Goal: Communication & Community: Ask a question

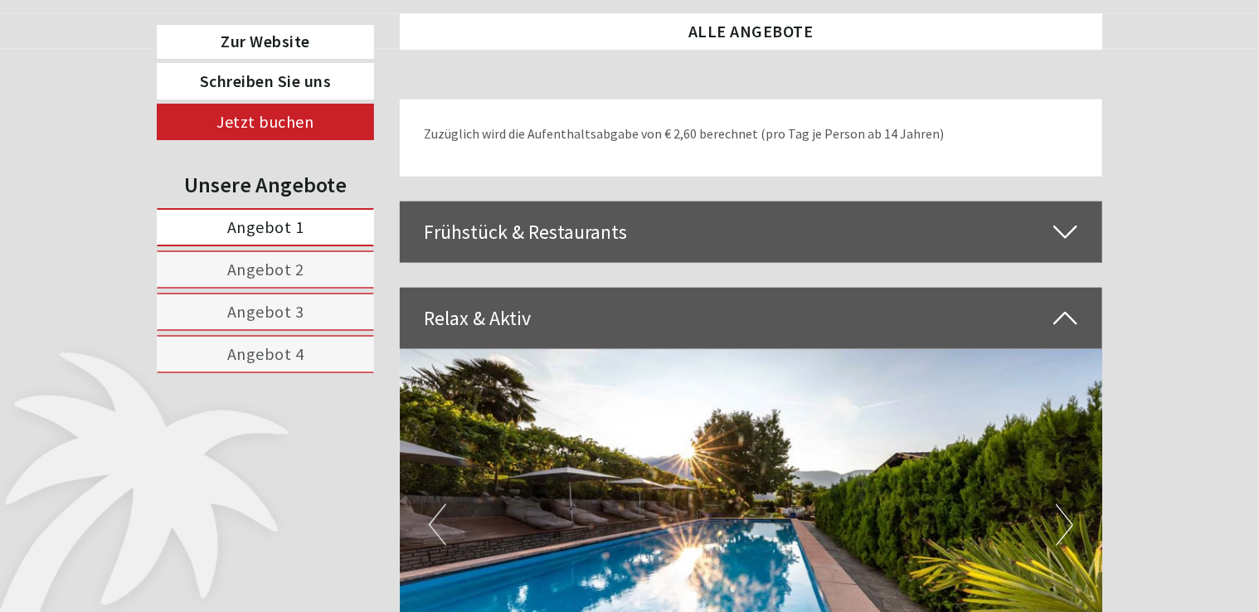
scroll to position [4063, 0]
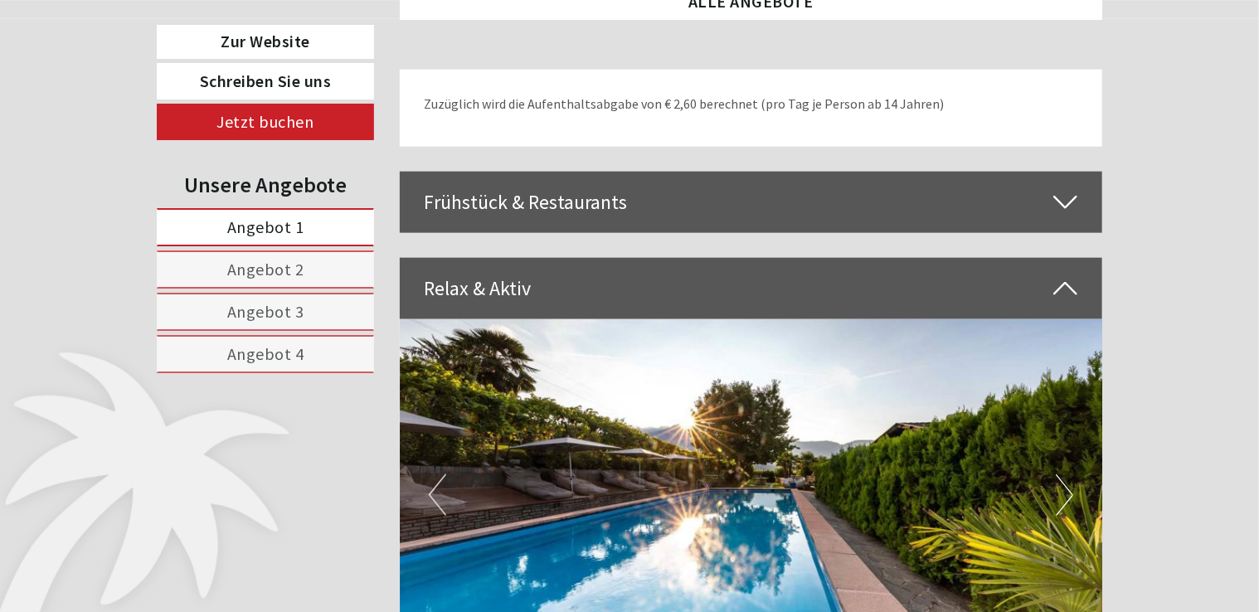
click at [1061, 474] on button "Next" at bounding box center [1063, 494] width 17 height 41
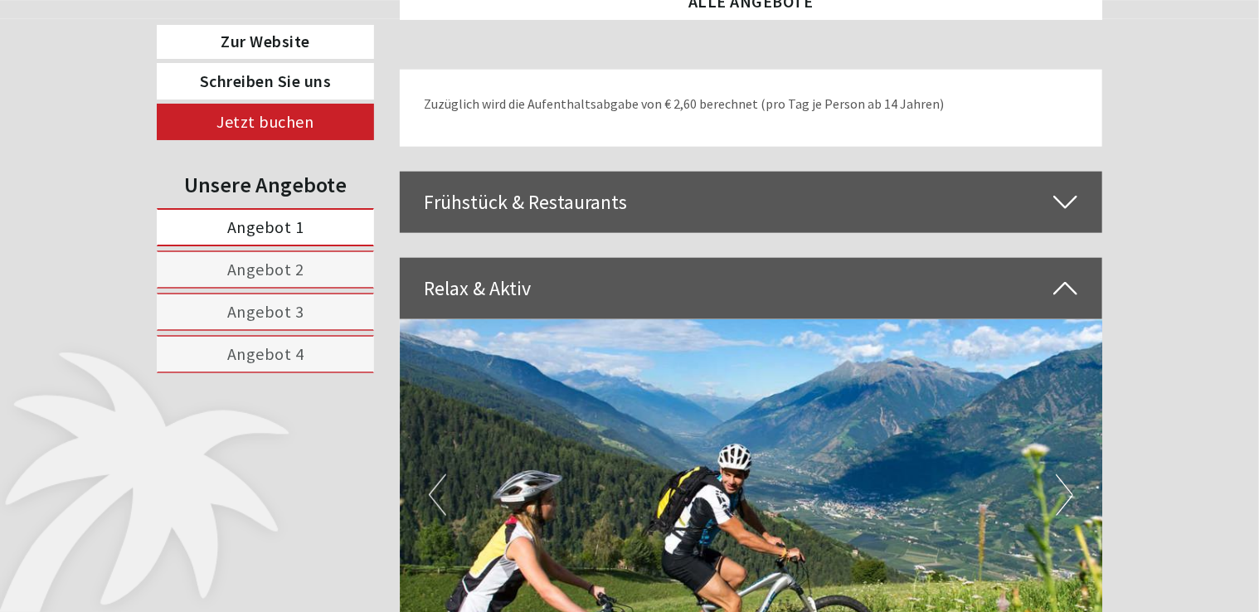
click at [1061, 474] on button "Next" at bounding box center [1063, 494] width 17 height 41
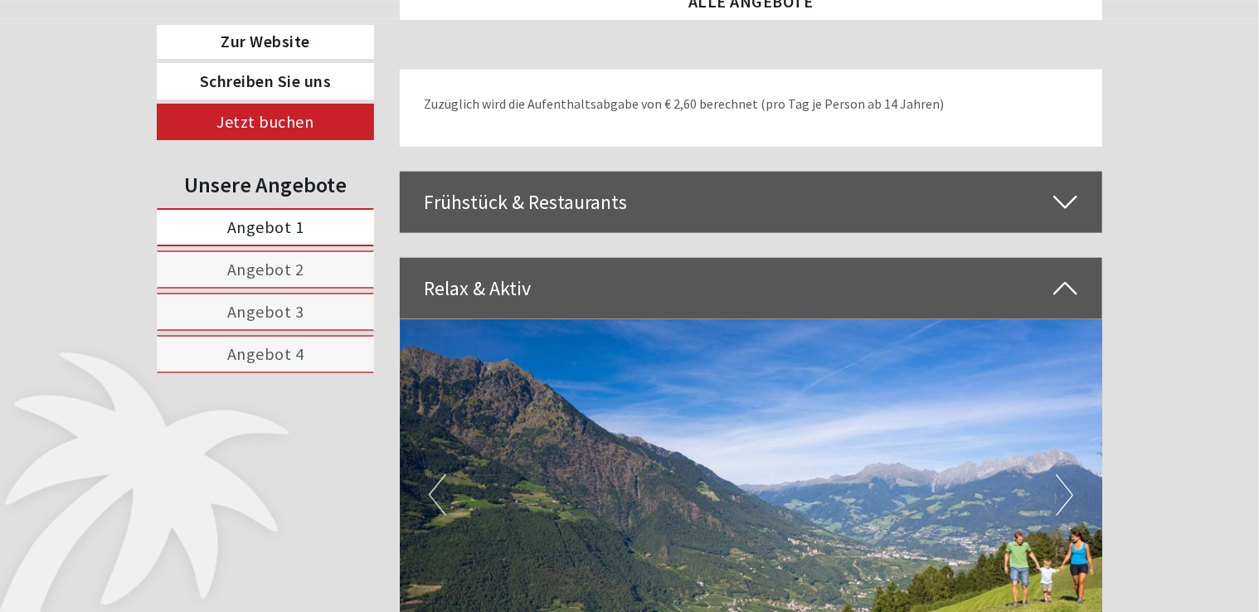
click at [1061, 474] on button "Next" at bounding box center [1063, 494] width 17 height 41
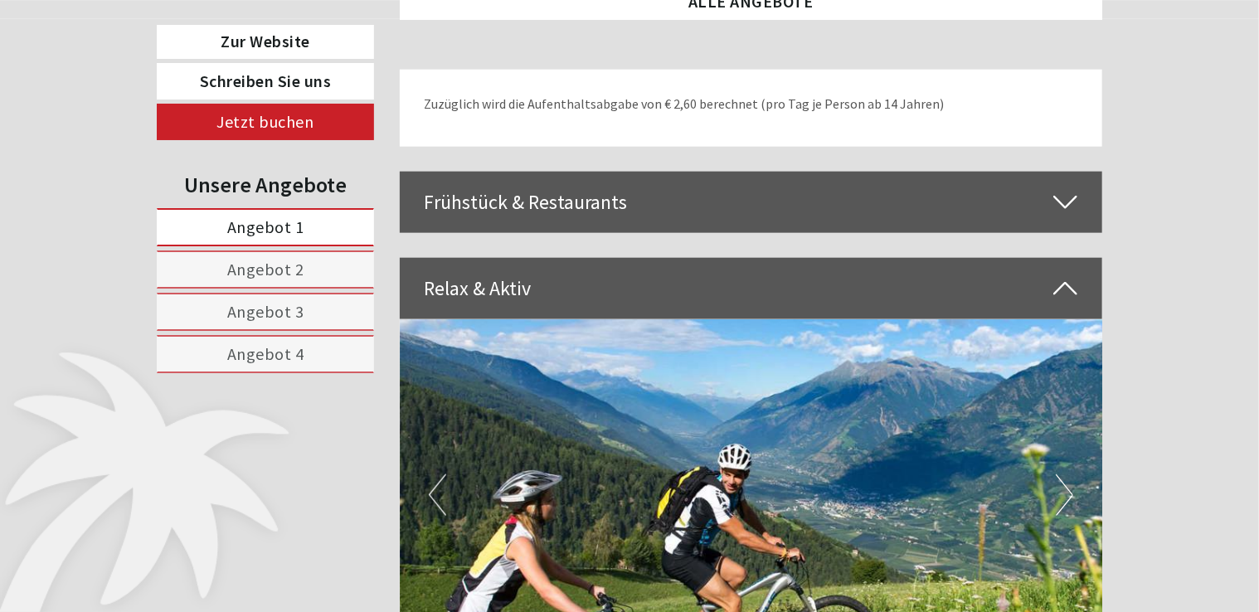
click at [1061, 474] on button "Next" at bounding box center [1063, 494] width 17 height 41
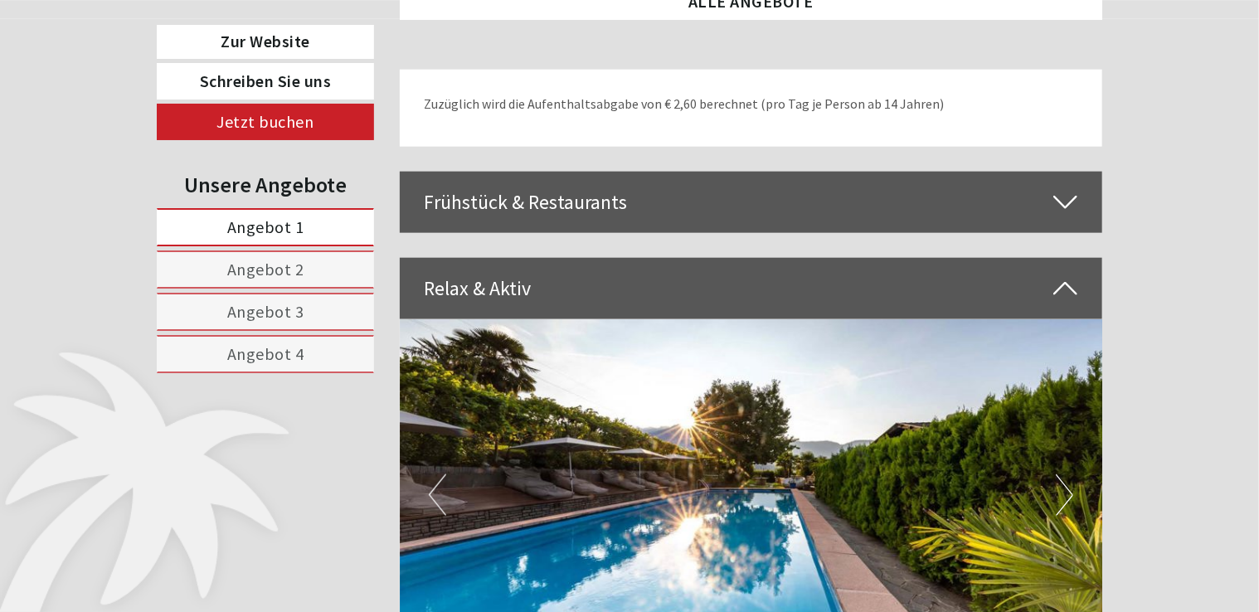
click at [1061, 474] on button "Next" at bounding box center [1063, 494] width 17 height 41
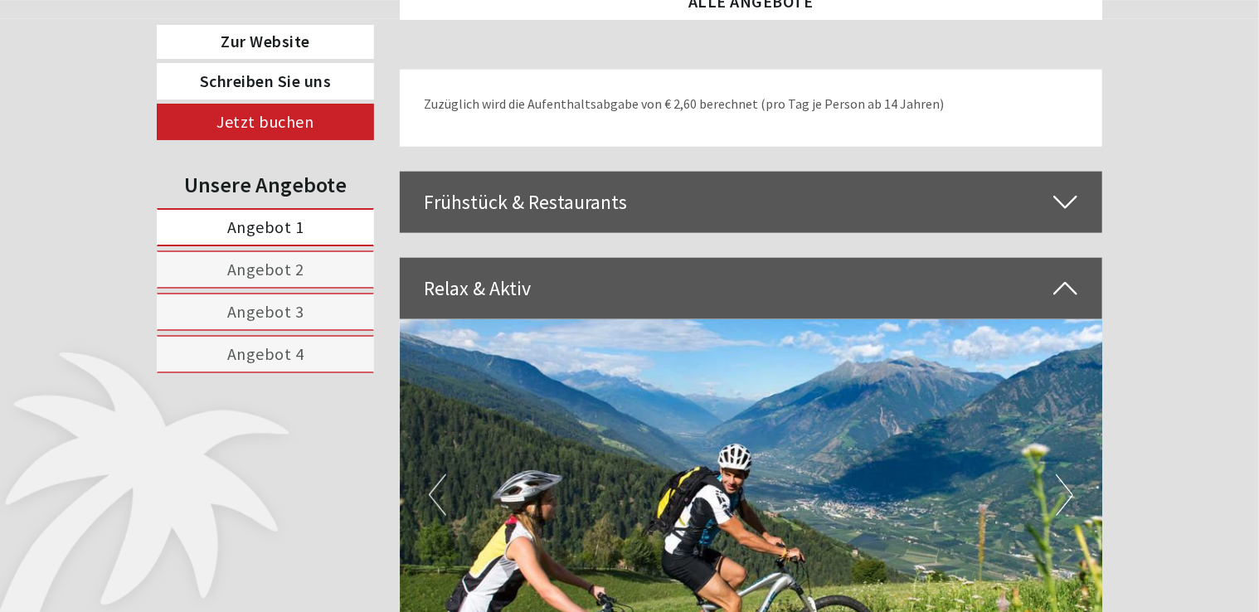
click at [1061, 474] on button "Next" at bounding box center [1063, 494] width 17 height 41
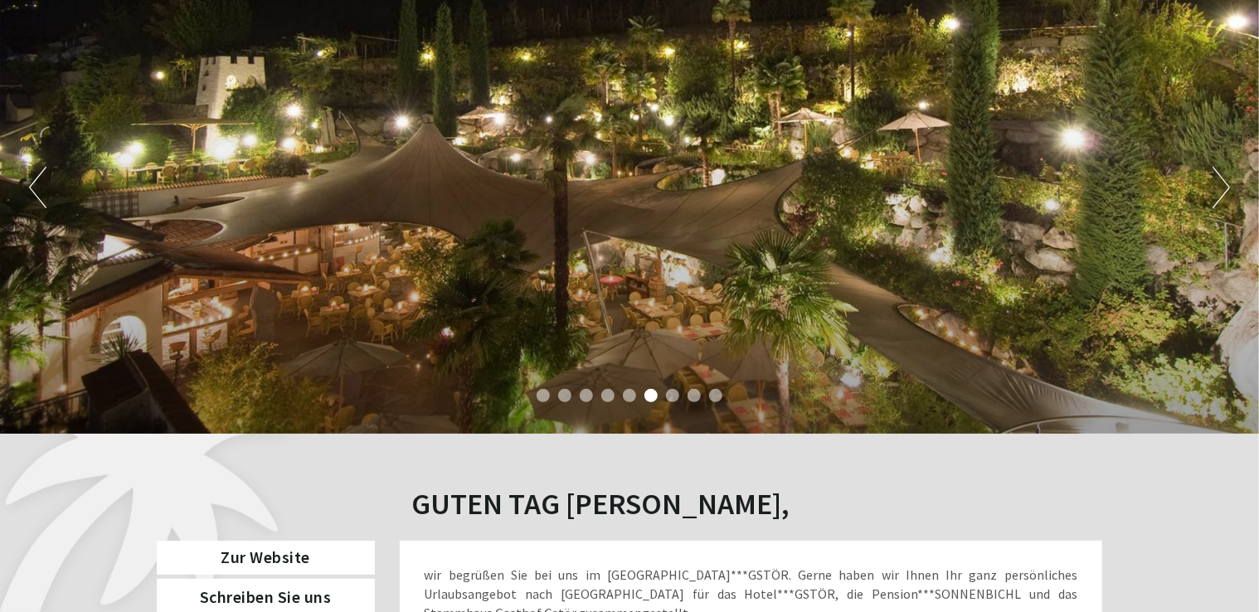
scroll to position [318, 0]
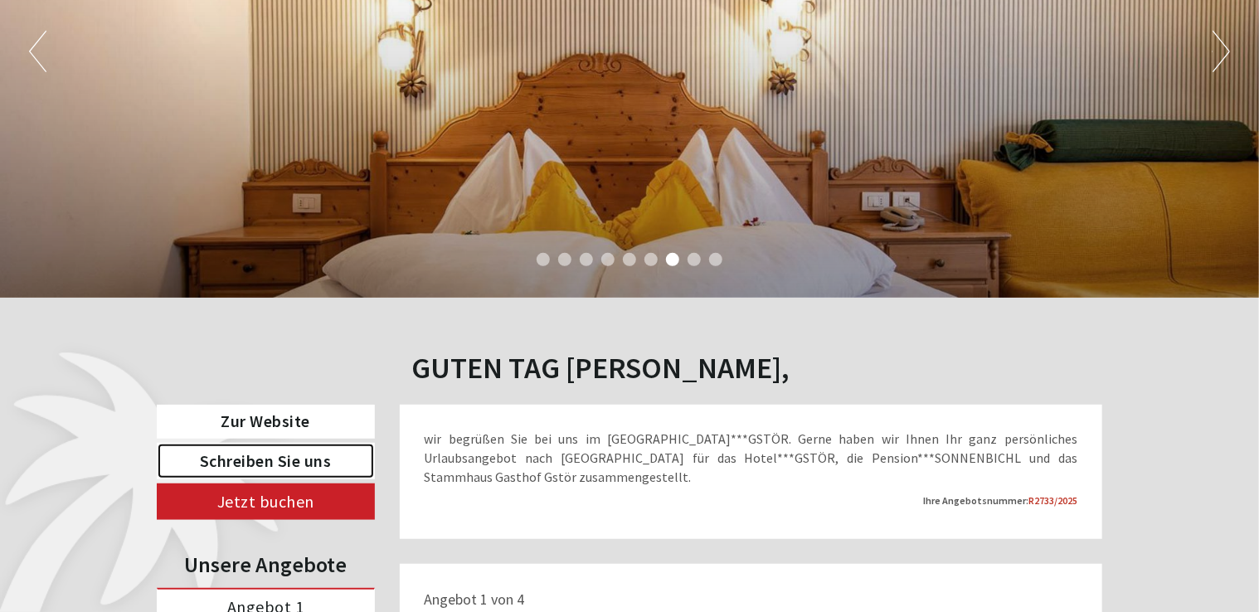
click at [232, 463] on link "Schreiben Sie uns" at bounding box center [266, 461] width 218 height 36
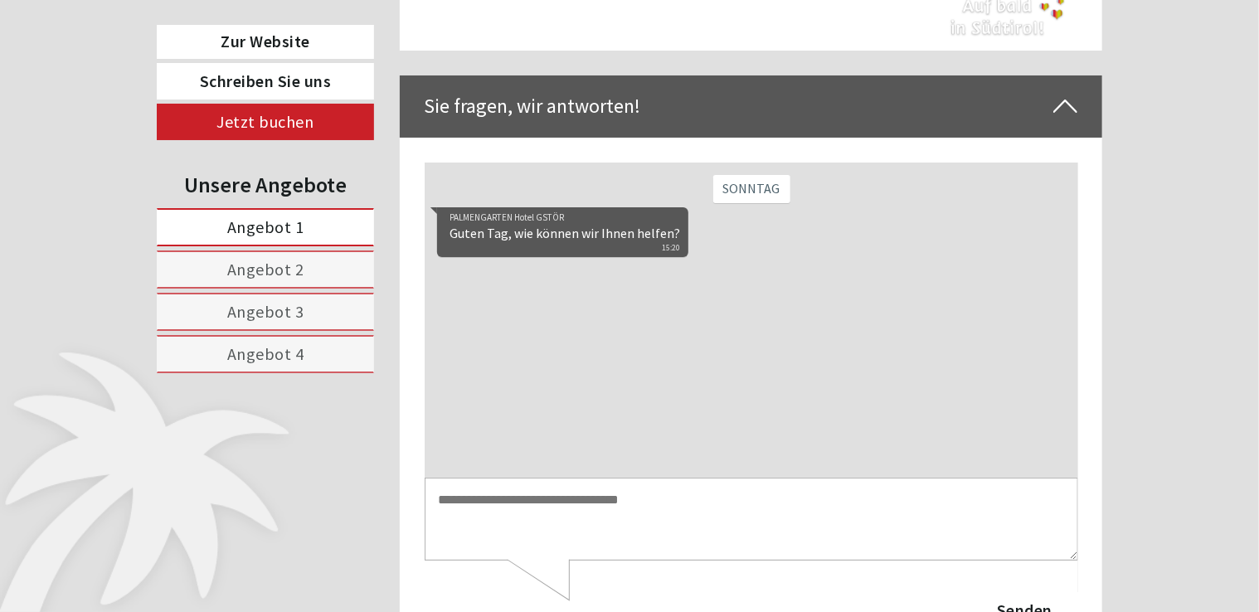
scroll to position [6330, 0]
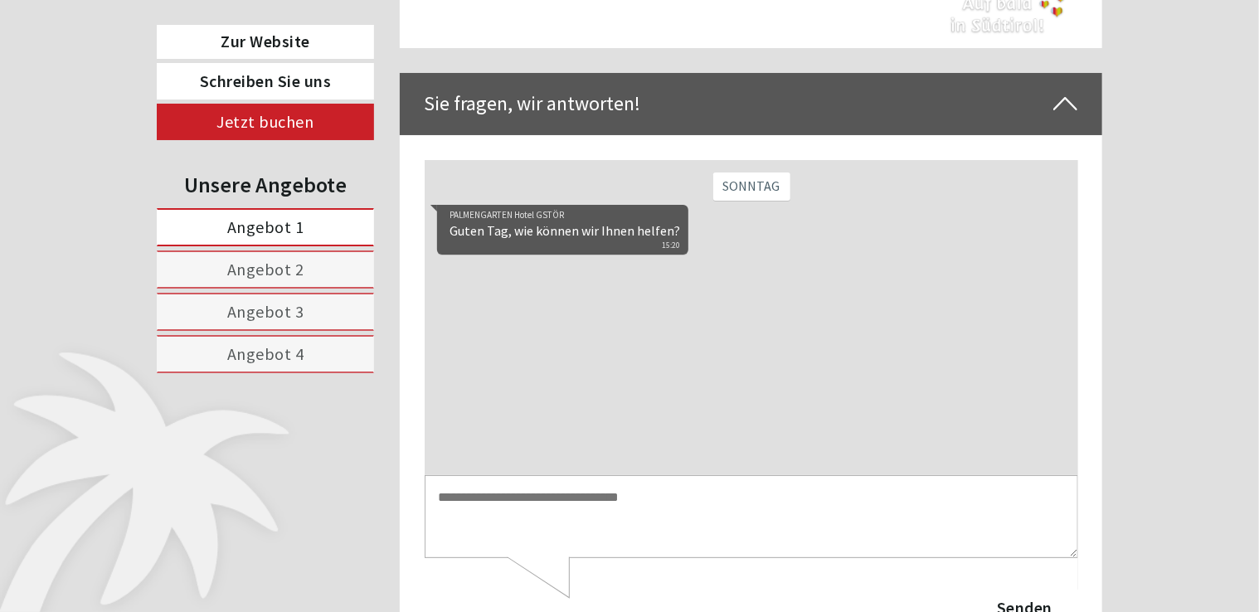
click at [630, 611] on div "Senden" at bounding box center [750, 600] width 653 height 49
click at [534, 502] on textarea at bounding box center [750, 516] width 653 height 84
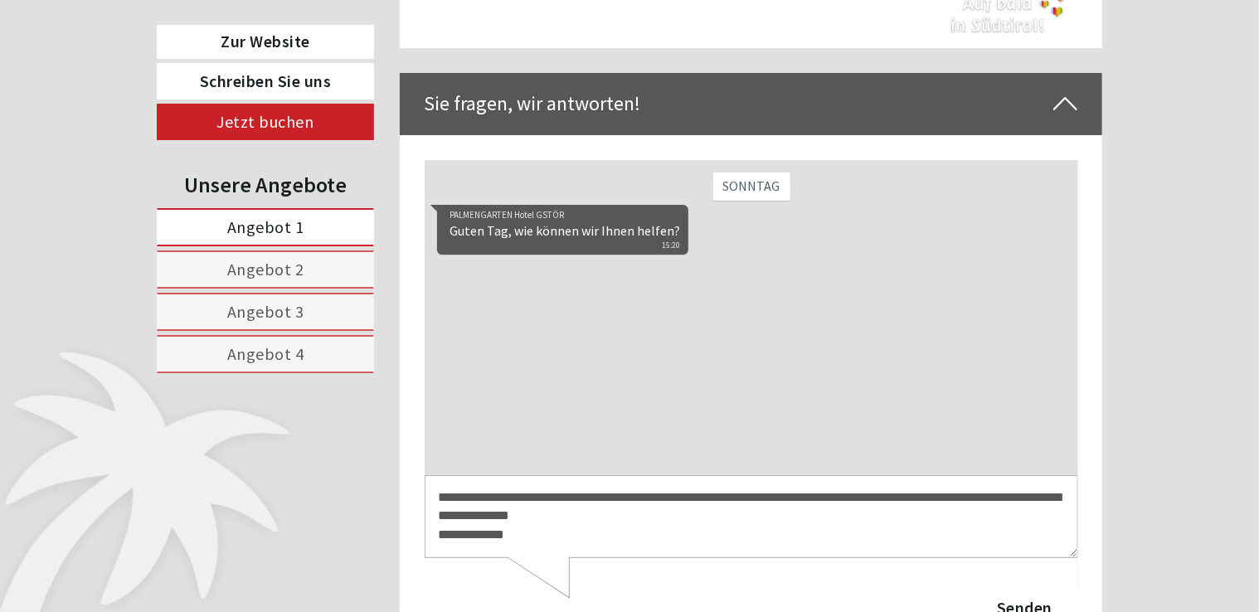
scroll to position [5, 0]
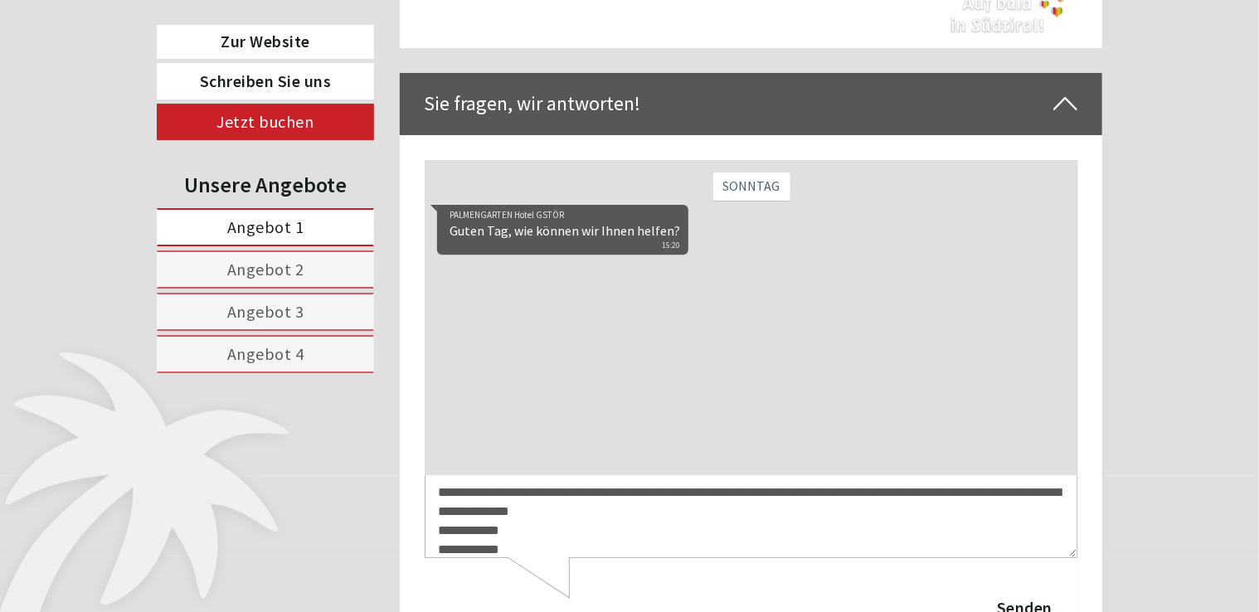
type textarea "**********"
click at [1025, 604] on button "Senden" at bounding box center [1023, 607] width 107 height 36
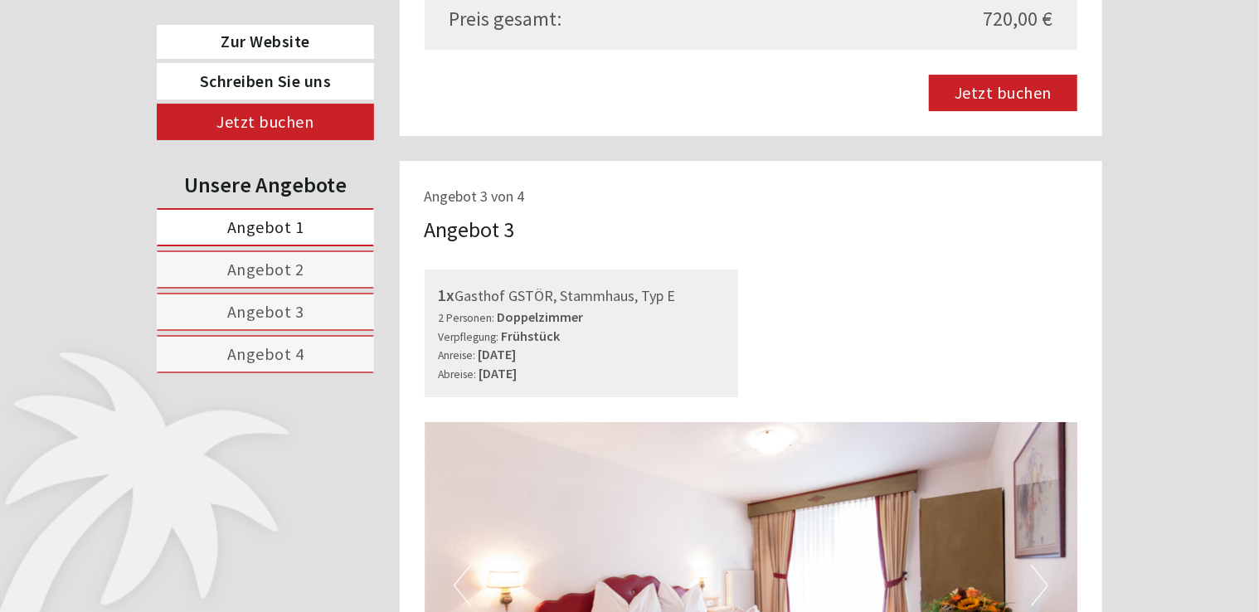
scroll to position [2599, 0]
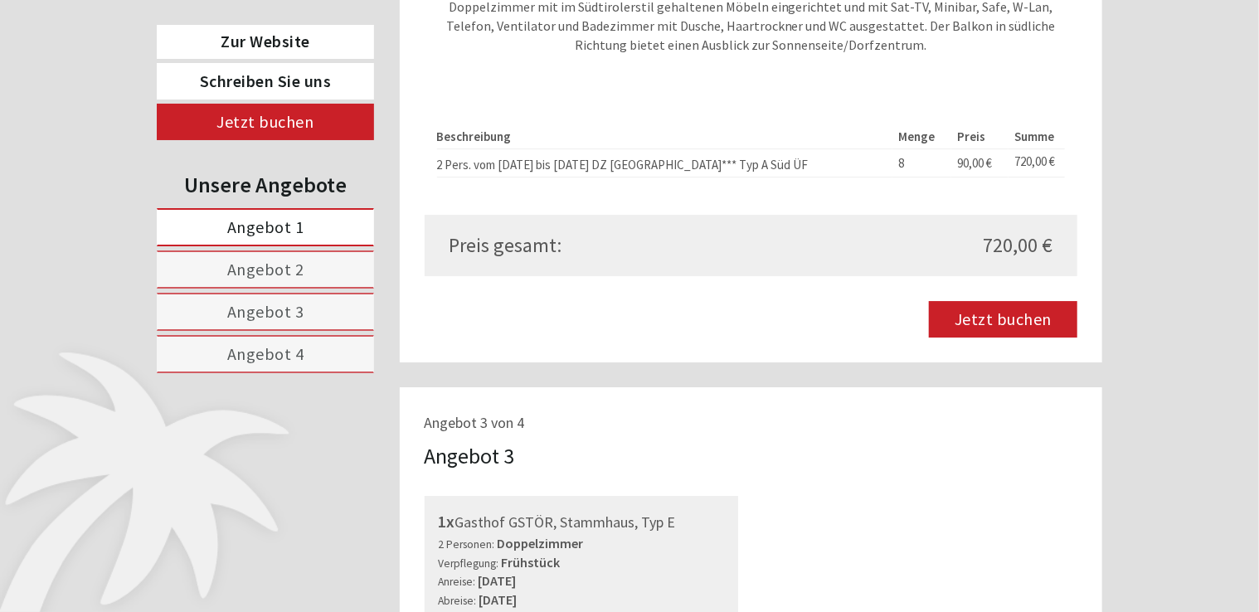
click at [306, 350] on link "Angebot 4" at bounding box center [265, 354] width 217 height 38
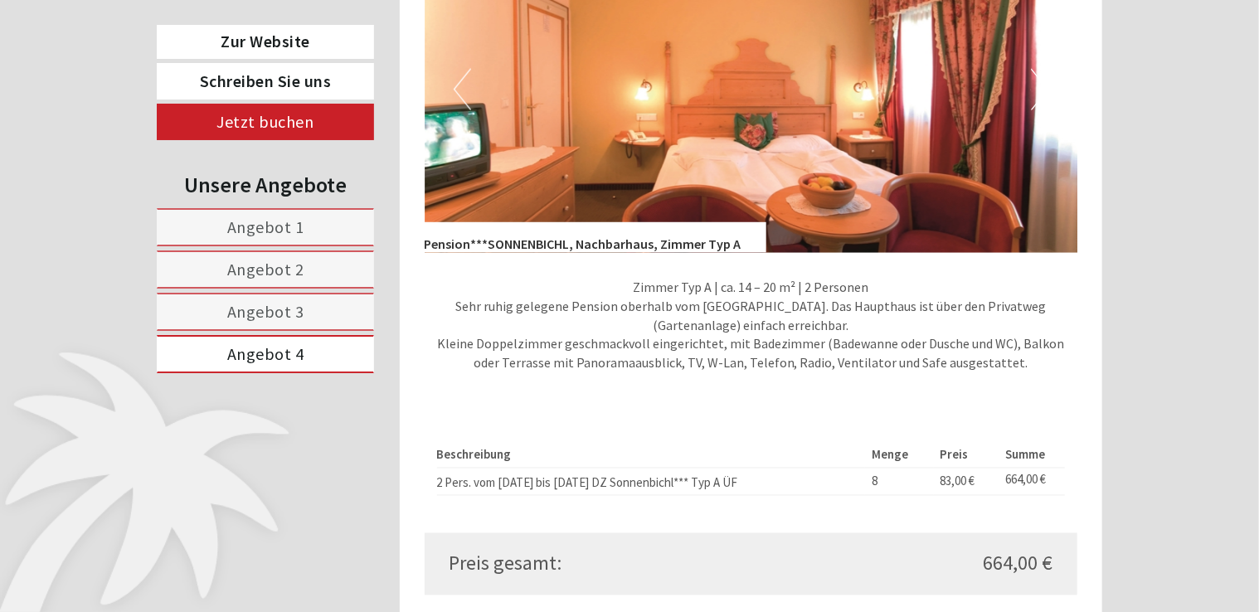
scroll to position [1048, 0]
